Goal: Browse casually

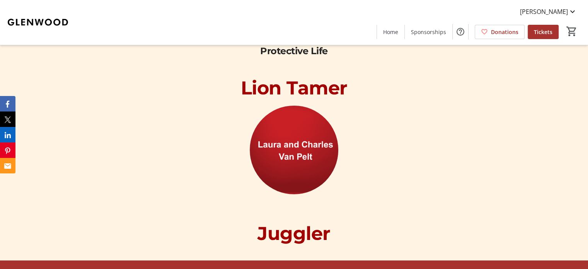
scroll to position [2552, 0]
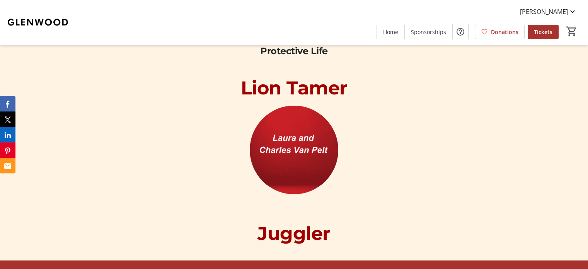
scroll to position [2552, 0]
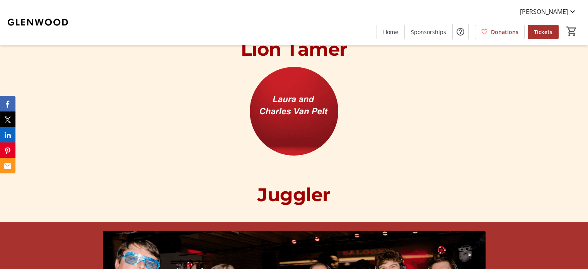
click at [285, 120] on img at bounding box center [294, 111] width 89 height 89
click at [555, 13] on span "[PERSON_NAME]" at bounding box center [544, 11] width 48 height 9
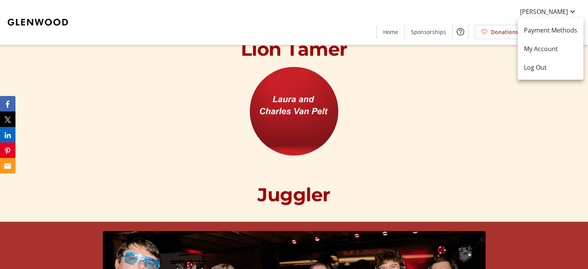
click at [573, 10] on div at bounding box center [294, 134] width 588 height 269
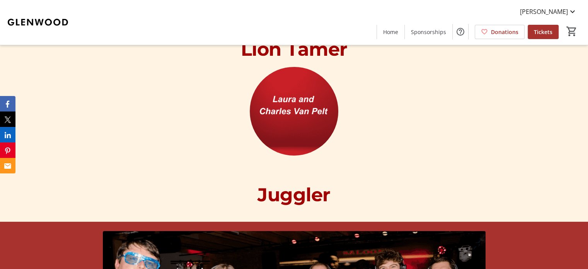
scroll to position [2547, 0]
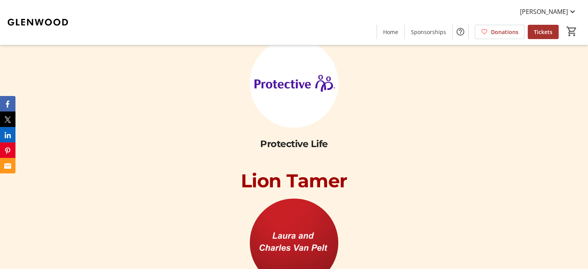
scroll to position [2513, 0]
